Goal: Information Seeking & Learning: Learn about a topic

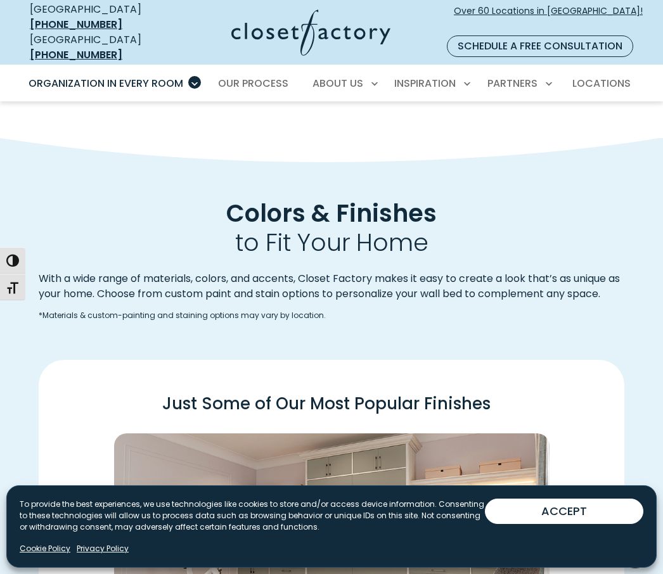
scroll to position [1358, 0]
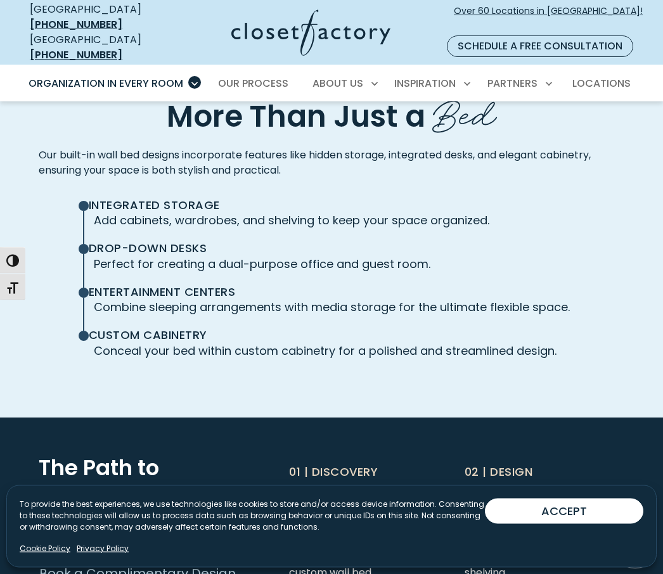
scroll to position [2741, 0]
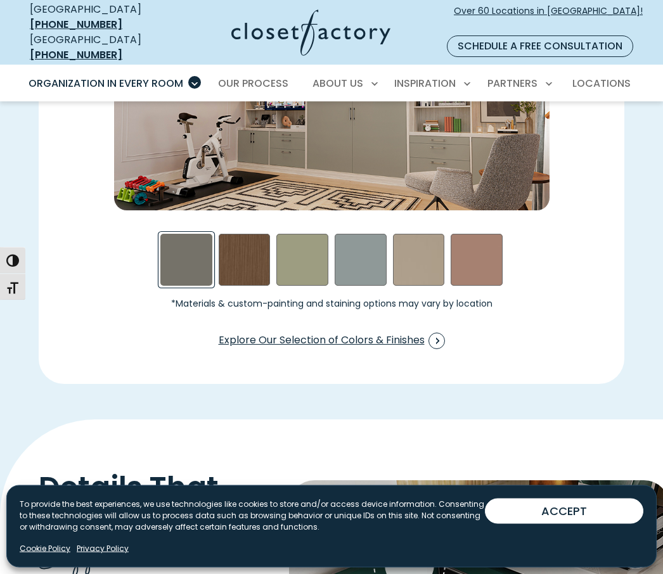
scroll to position [1753, 0]
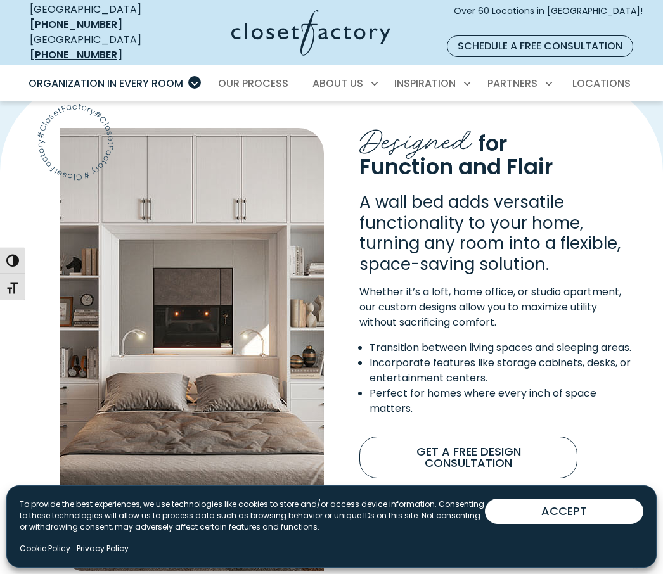
scroll to position [859, 0]
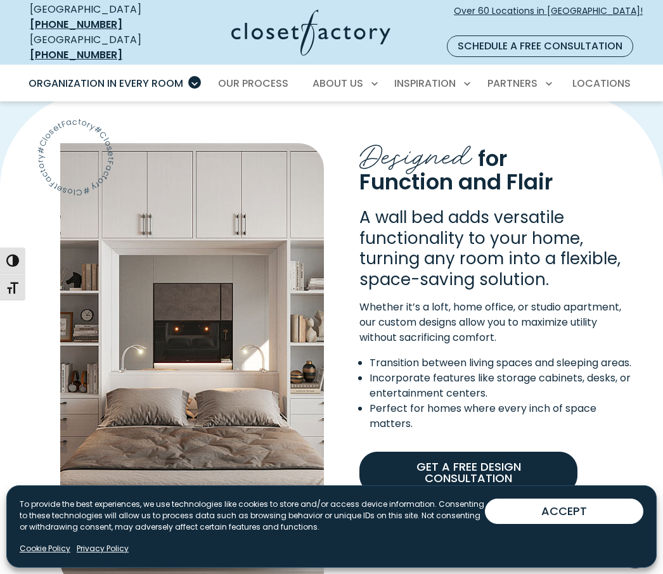
click at [499, 474] on link "Get A Free Design Consultation" at bounding box center [469, 473] width 218 height 42
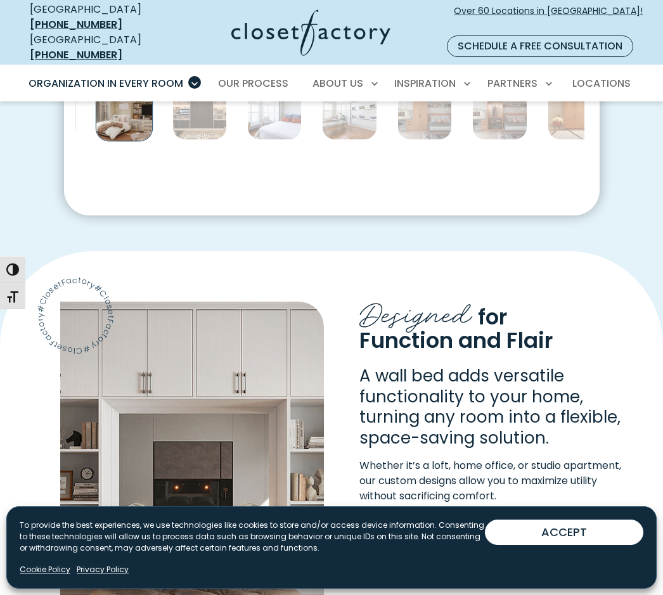
scroll to position [756, 0]
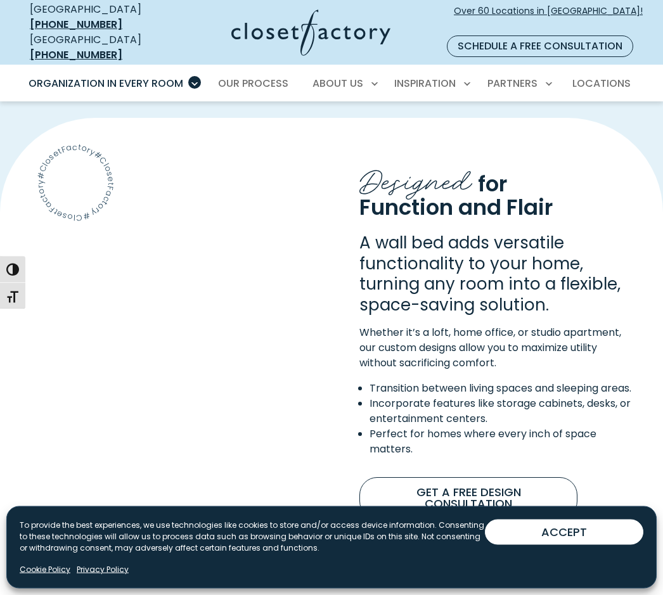
scroll to position [845, 0]
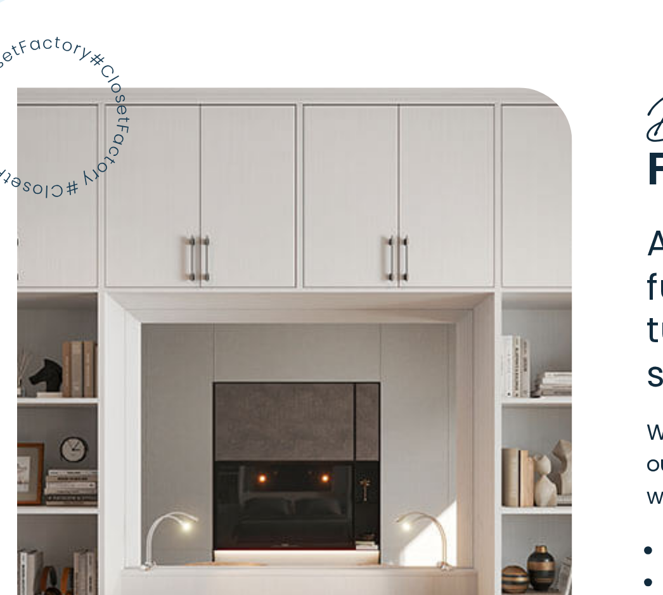
click at [221, 211] on img "Content Image" at bounding box center [192, 409] width 264 height 444
